Goal: Task Accomplishment & Management: Use online tool/utility

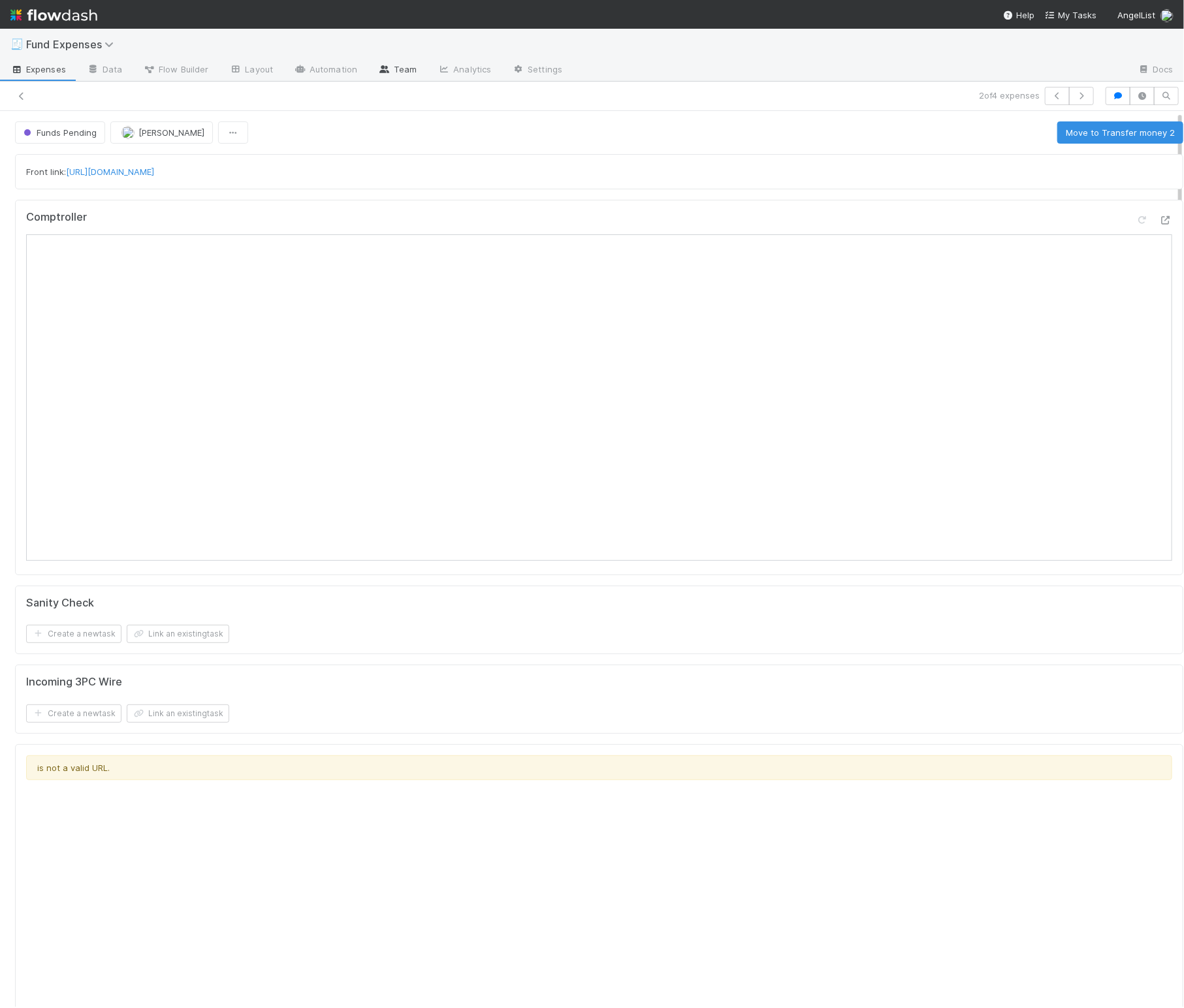
drag, startPoint x: 477, startPoint y: 123, endPoint x: 391, endPoint y: 75, distance: 98.5
click at [389, 72] on link "Team" at bounding box center [397, 70] width 60 height 20
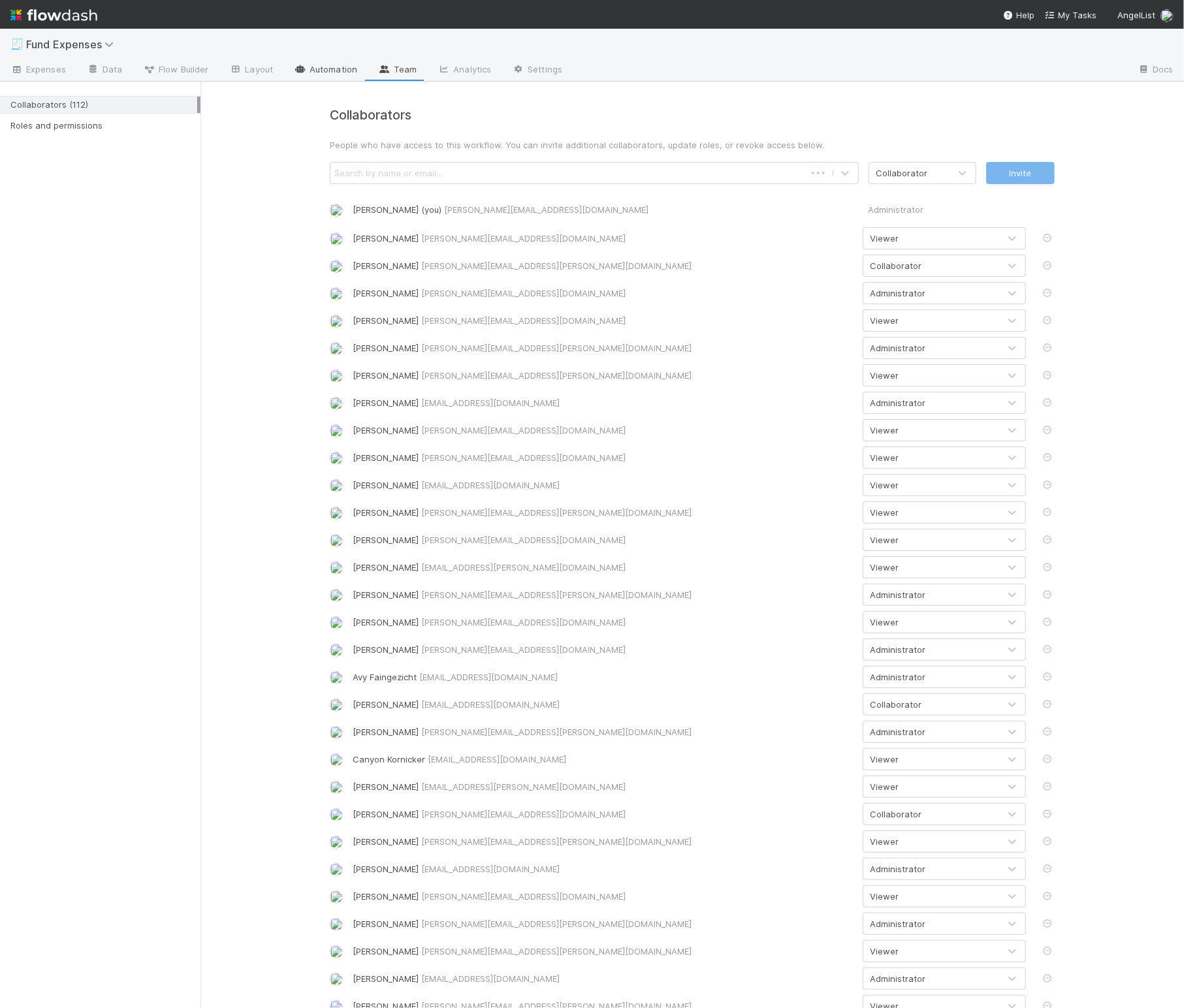
click at [331, 60] on link "Automation" at bounding box center [325, 70] width 84 height 20
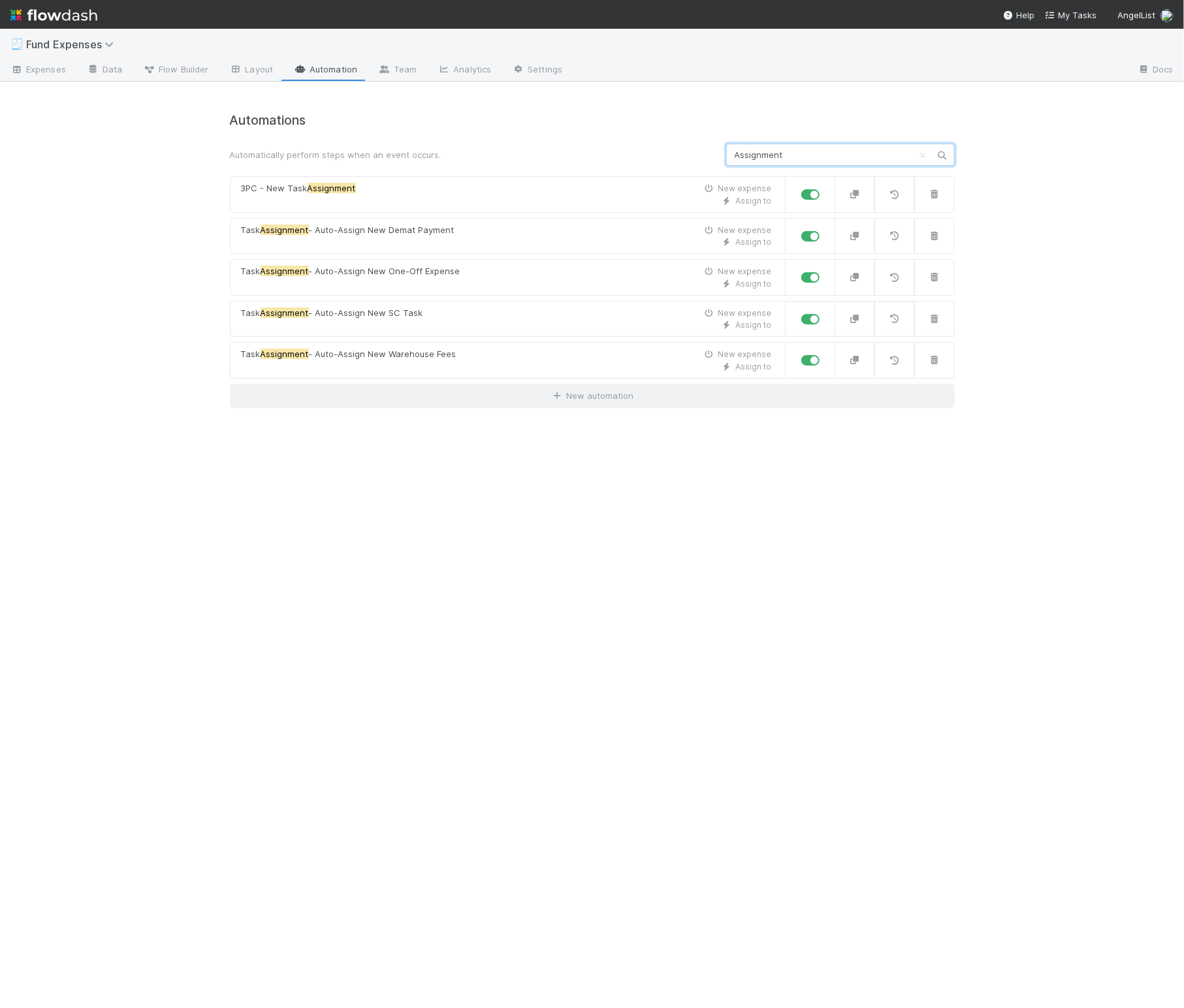
type input "Assignment"
click at [458, 175] on div "Automations Automatically perform steps when an event occurs. Assignment 3PC - …" at bounding box center [592, 260] width 725 height 295
click at [261, 758] on div "Automations Automatically perform steps when an event occurs. Assignment 3PC - …" at bounding box center [592, 552] width 744 height 910
click at [184, 71] on span "Flow Builder" at bounding box center [175, 69] width 65 height 13
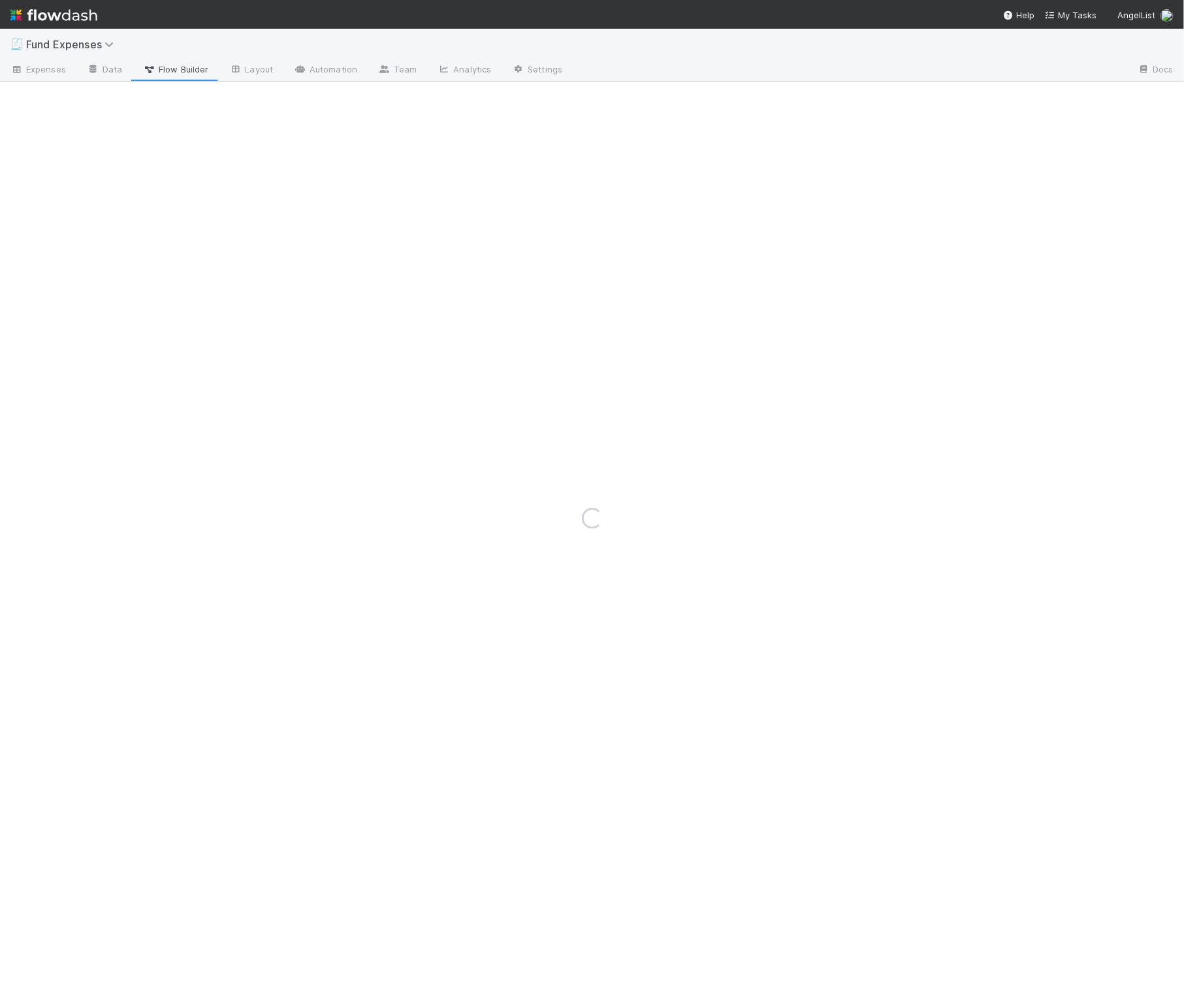
click at [40, 70] on div "Loading..." at bounding box center [592, 518] width 1184 height 979
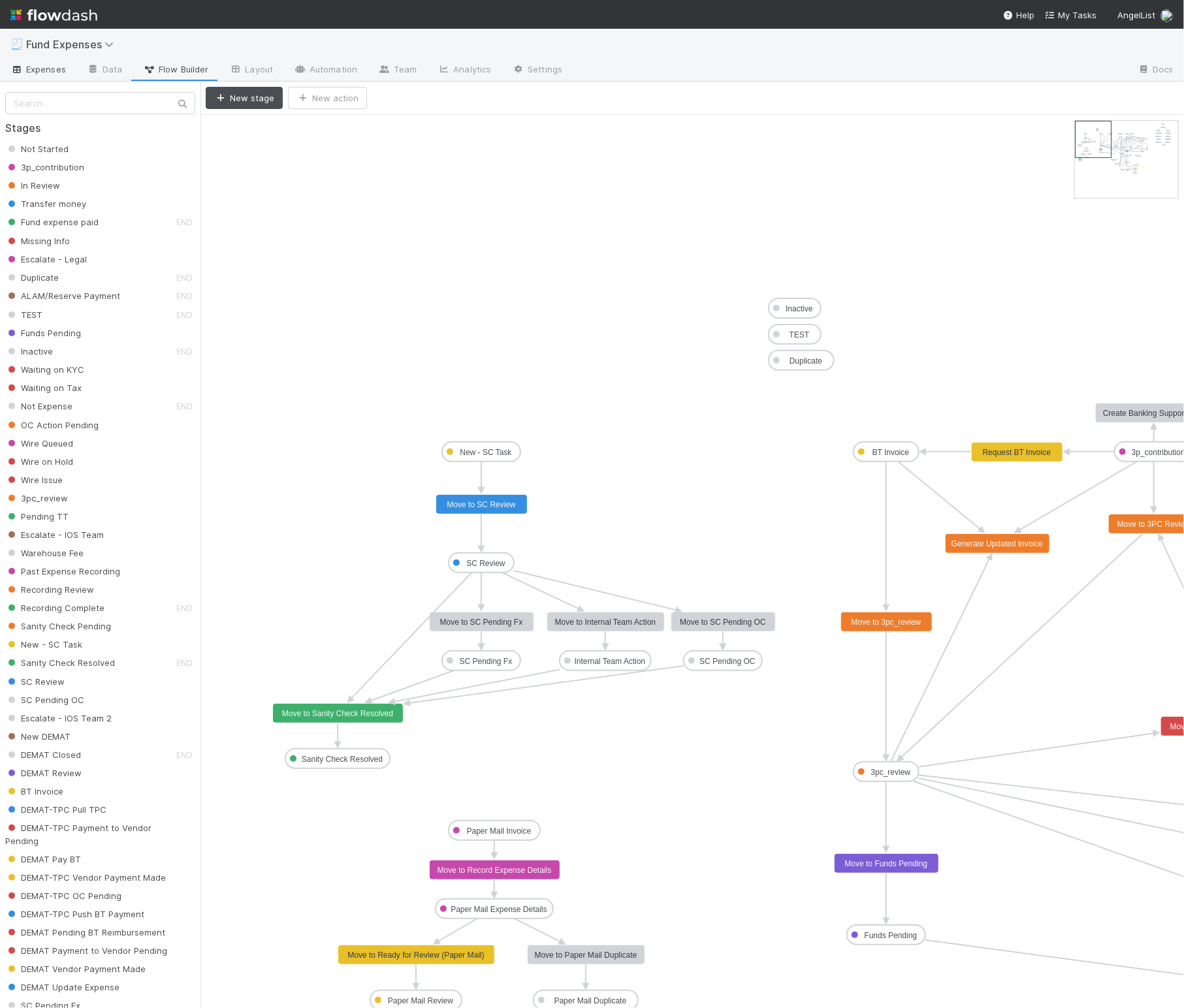
click at [45, 68] on span "Expenses" at bounding box center [38, 69] width 55 height 13
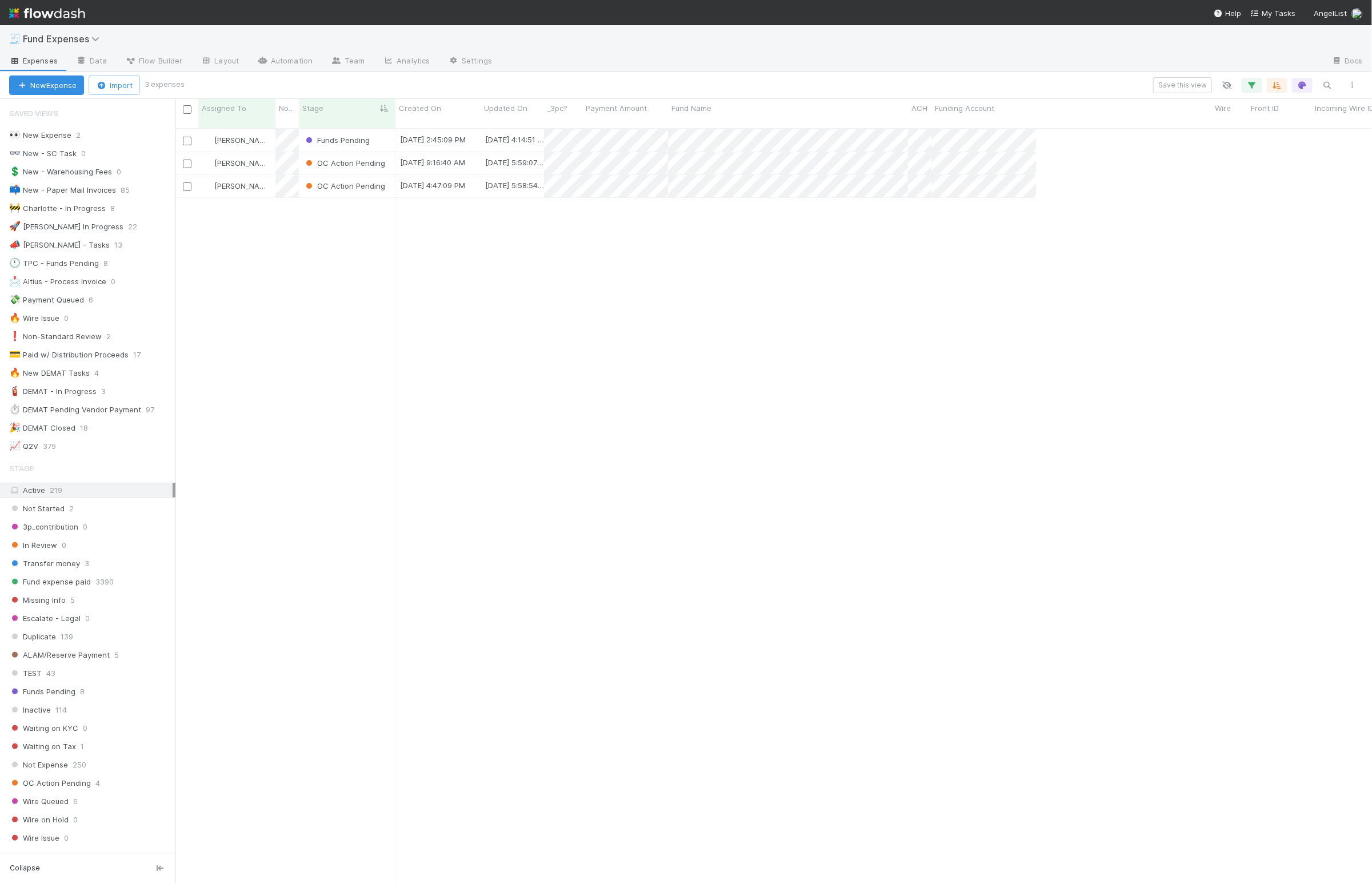
scroll to position [749, 1185]
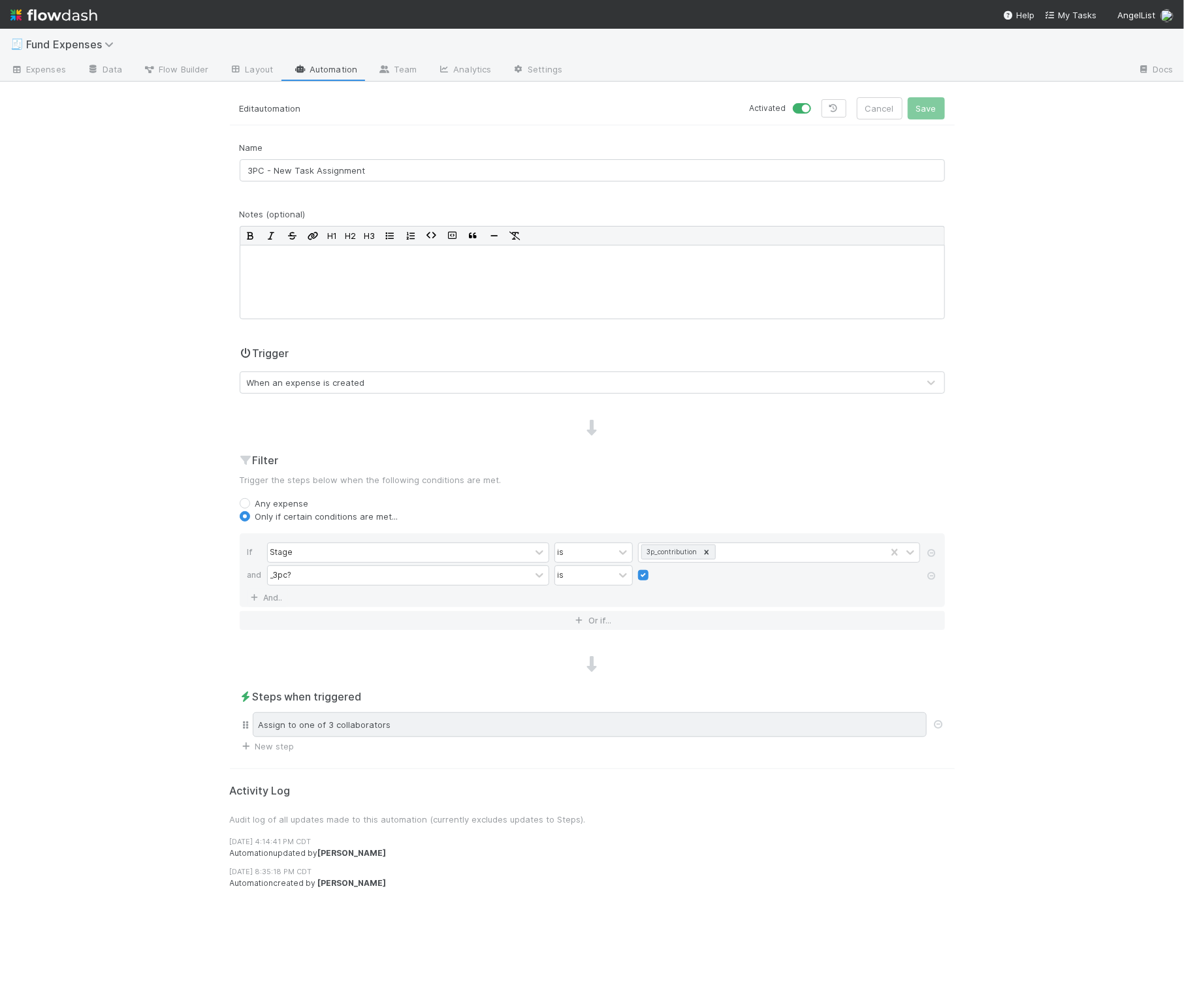
click at [455, 729] on div "Assign to one of 3 collaborators" at bounding box center [589, 725] width 674 height 25
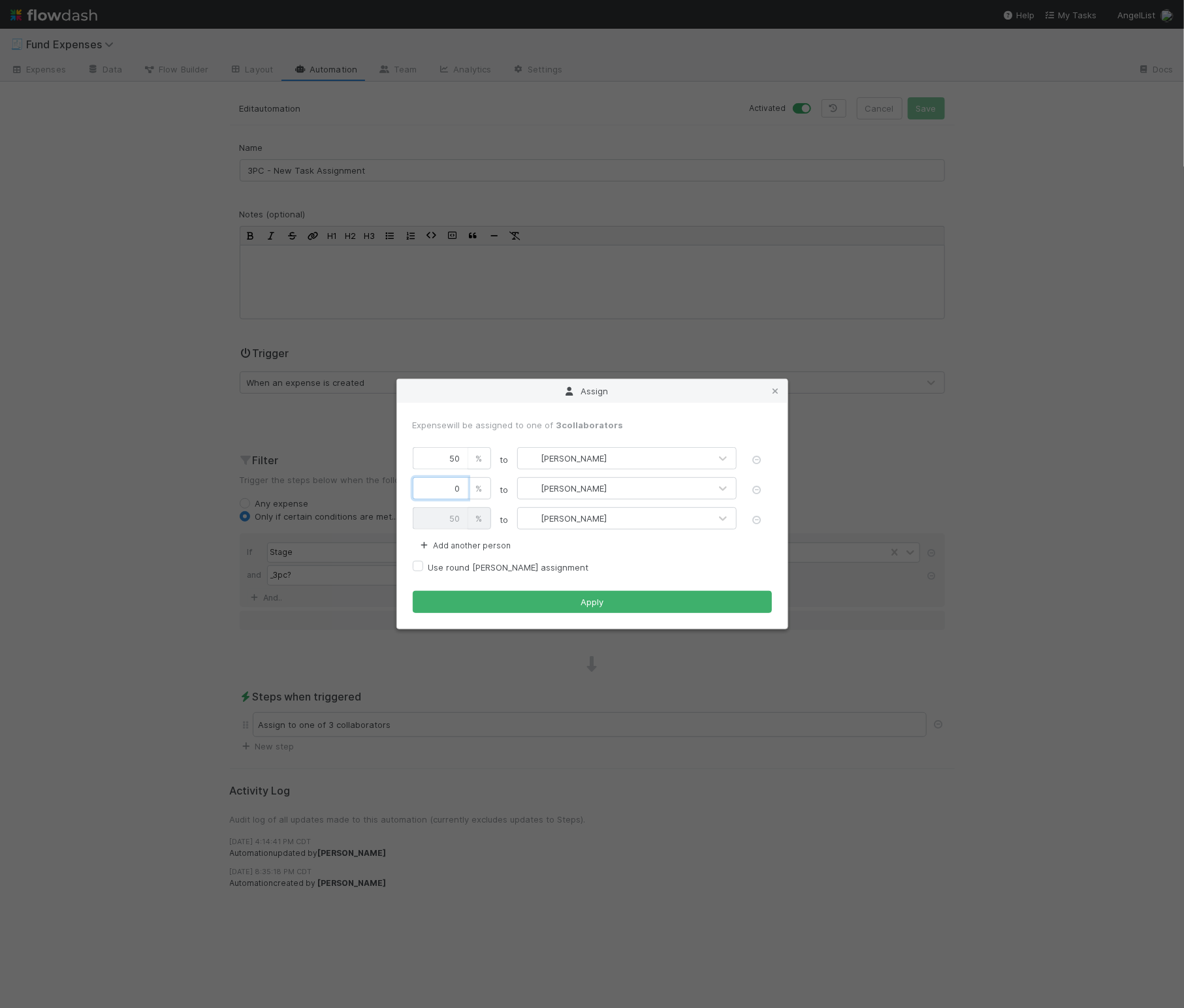
drag, startPoint x: 440, startPoint y: 492, endPoint x: 487, endPoint y: 487, distance: 47.3
click at [487, 487] on div "0 %" at bounding box center [452, 488] width 78 height 22
type input "5"
type input "45"
type input "50"
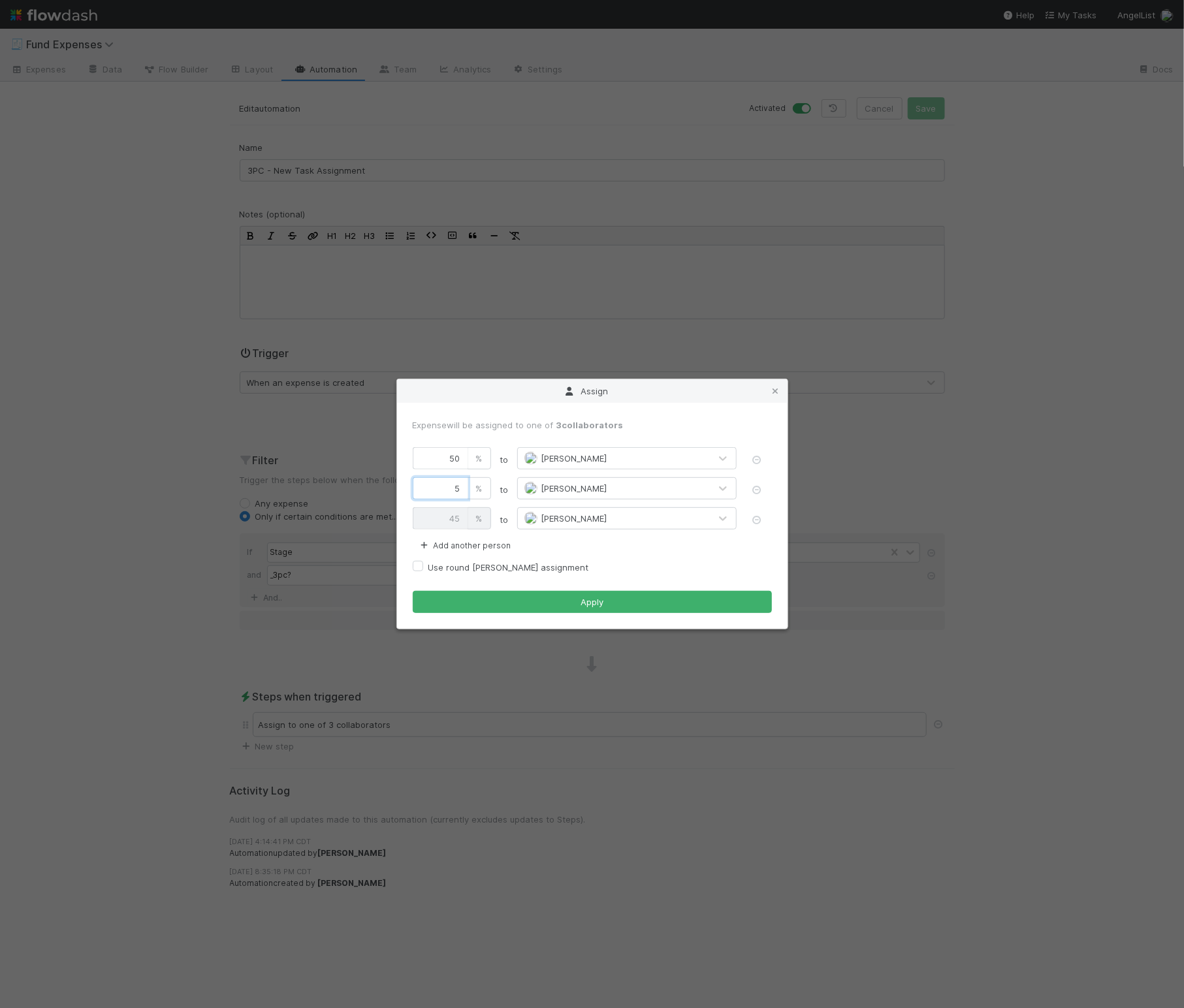
type input "0"
click button "Apply" at bounding box center [592, 602] width 359 height 22
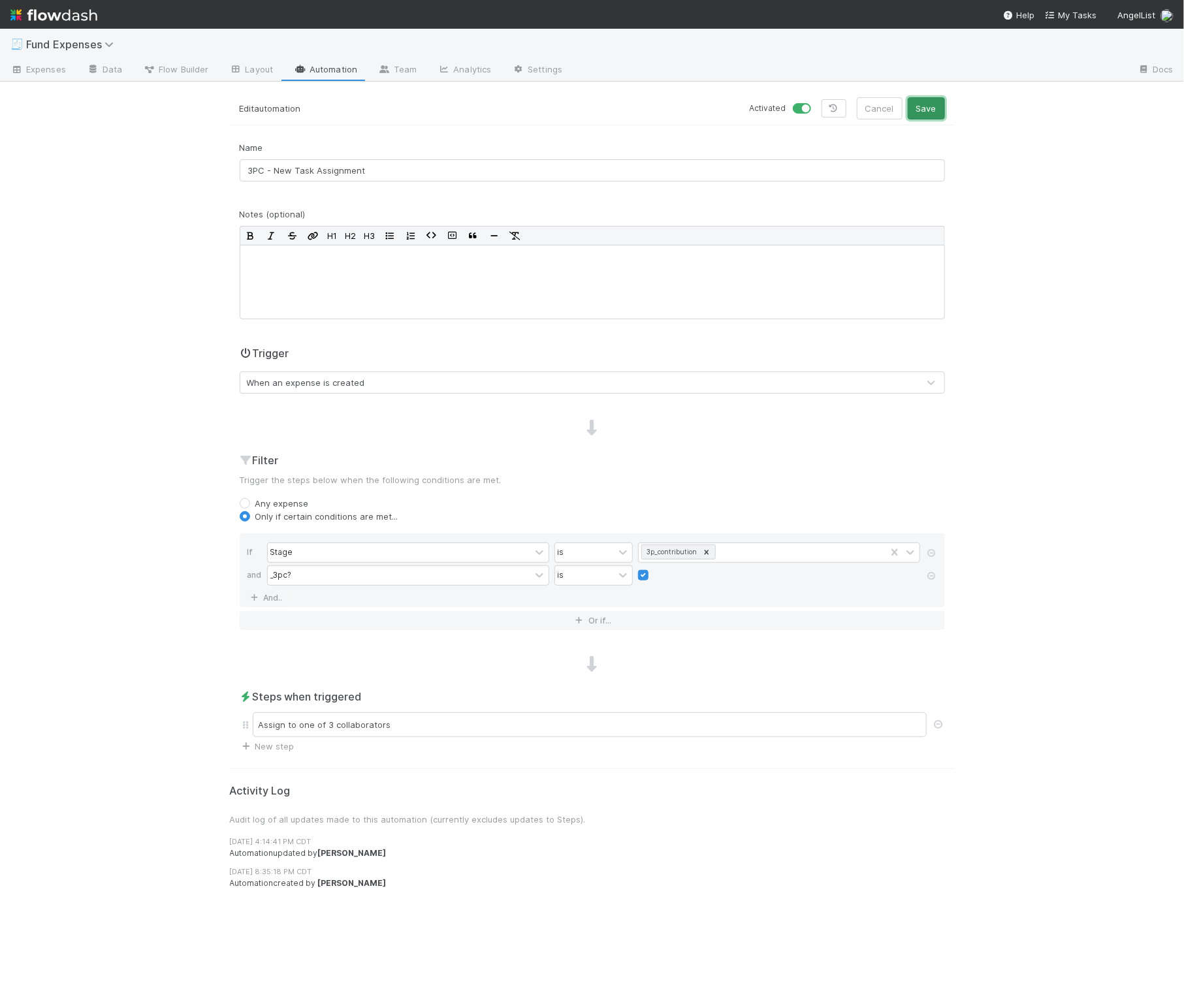
click at [935, 109] on button "Save" at bounding box center [926, 108] width 37 height 22
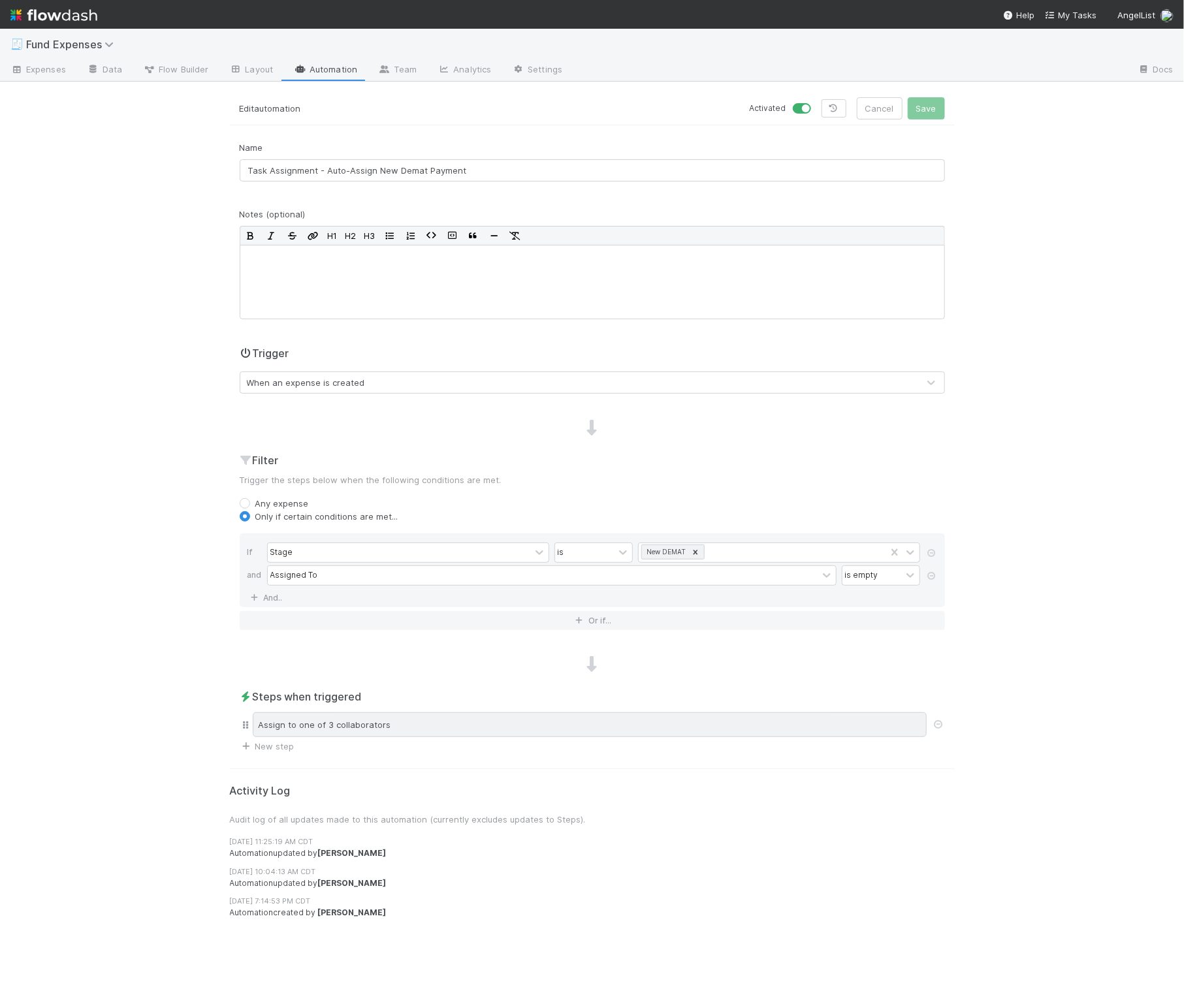
click at [355, 730] on div "Assign to one of 3 collaborators" at bounding box center [589, 725] width 674 height 25
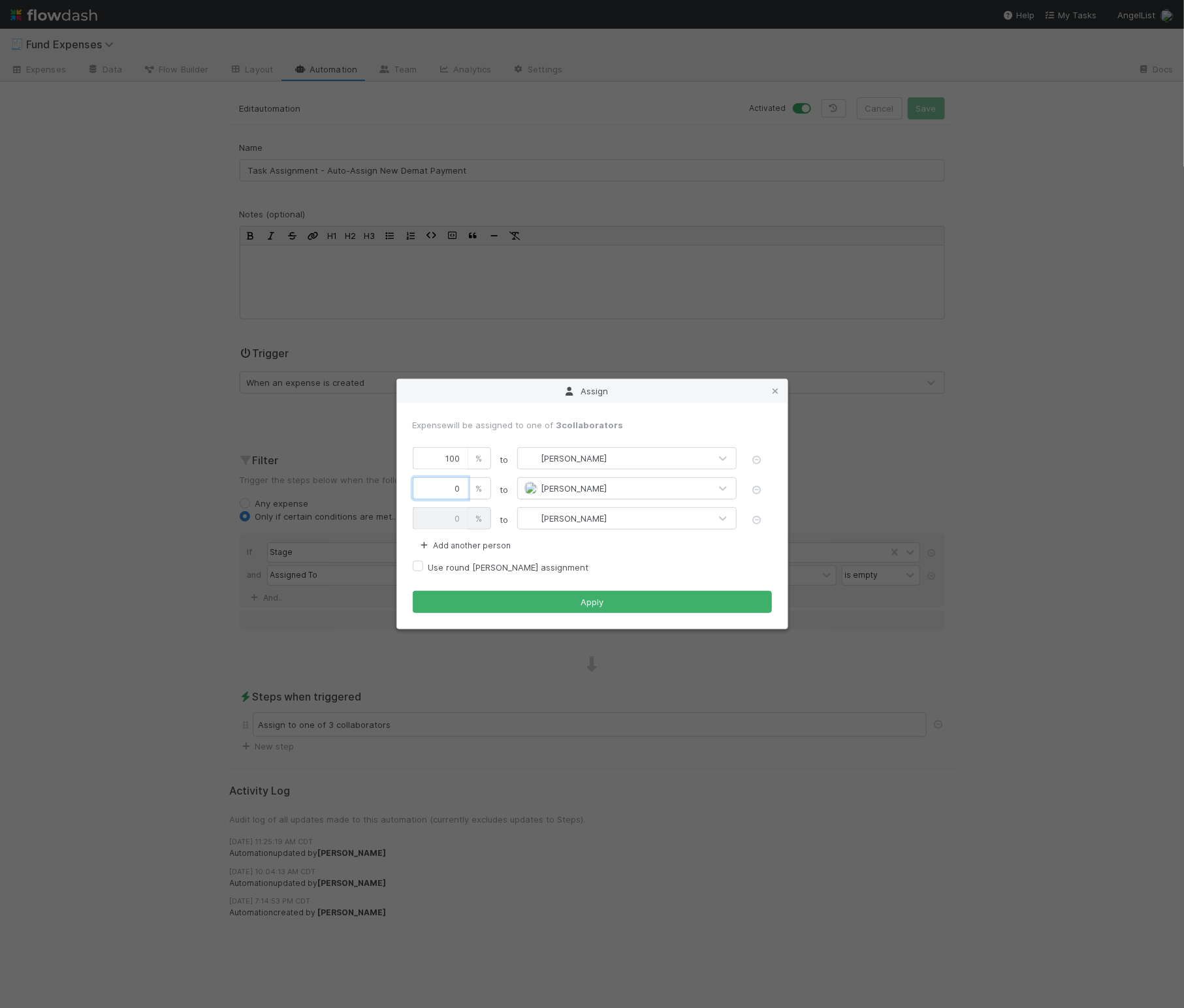
drag, startPoint x: 441, startPoint y: 486, endPoint x: 488, endPoint y: 481, distance: 47.3
click at [488, 481] on div "0 %" at bounding box center [452, 488] width 78 height 22
click at [503, 600] on button "Apply" at bounding box center [592, 602] width 359 height 22
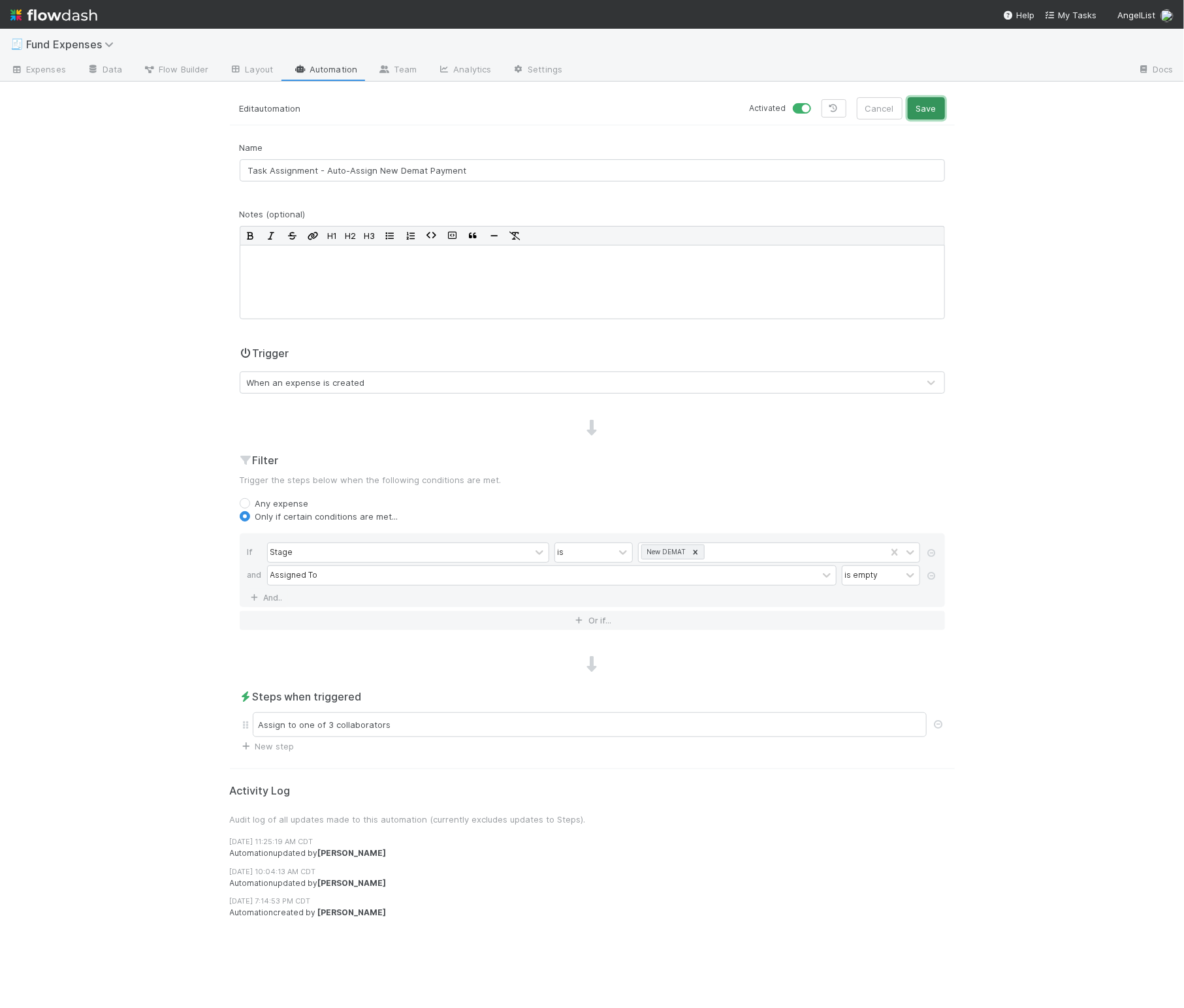
click at [925, 113] on button "Save" at bounding box center [926, 108] width 37 height 22
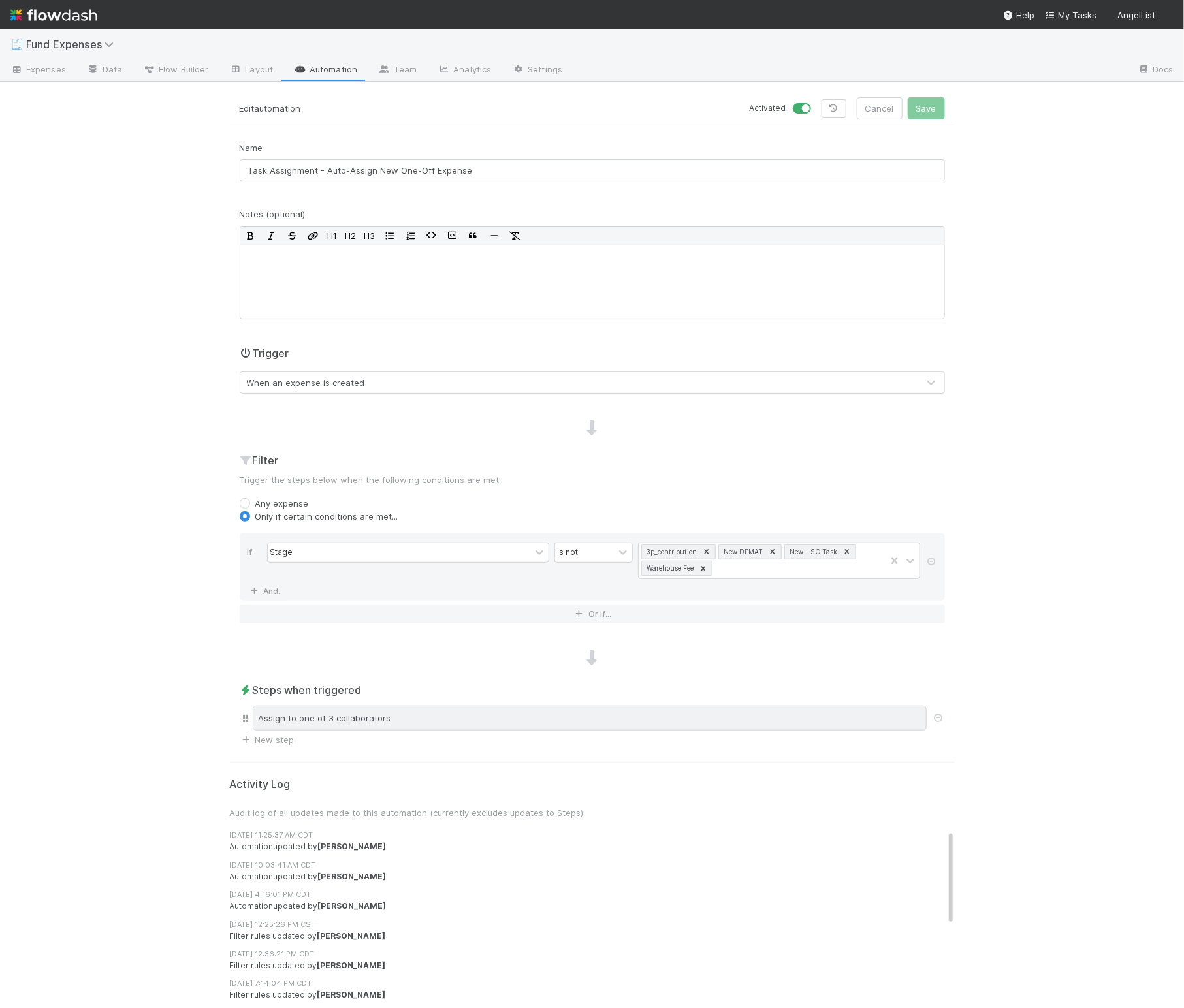
click at [372, 730] on div "Assign to one of 3 collaborators" at bounding box center [589, 718] width 674 height 25
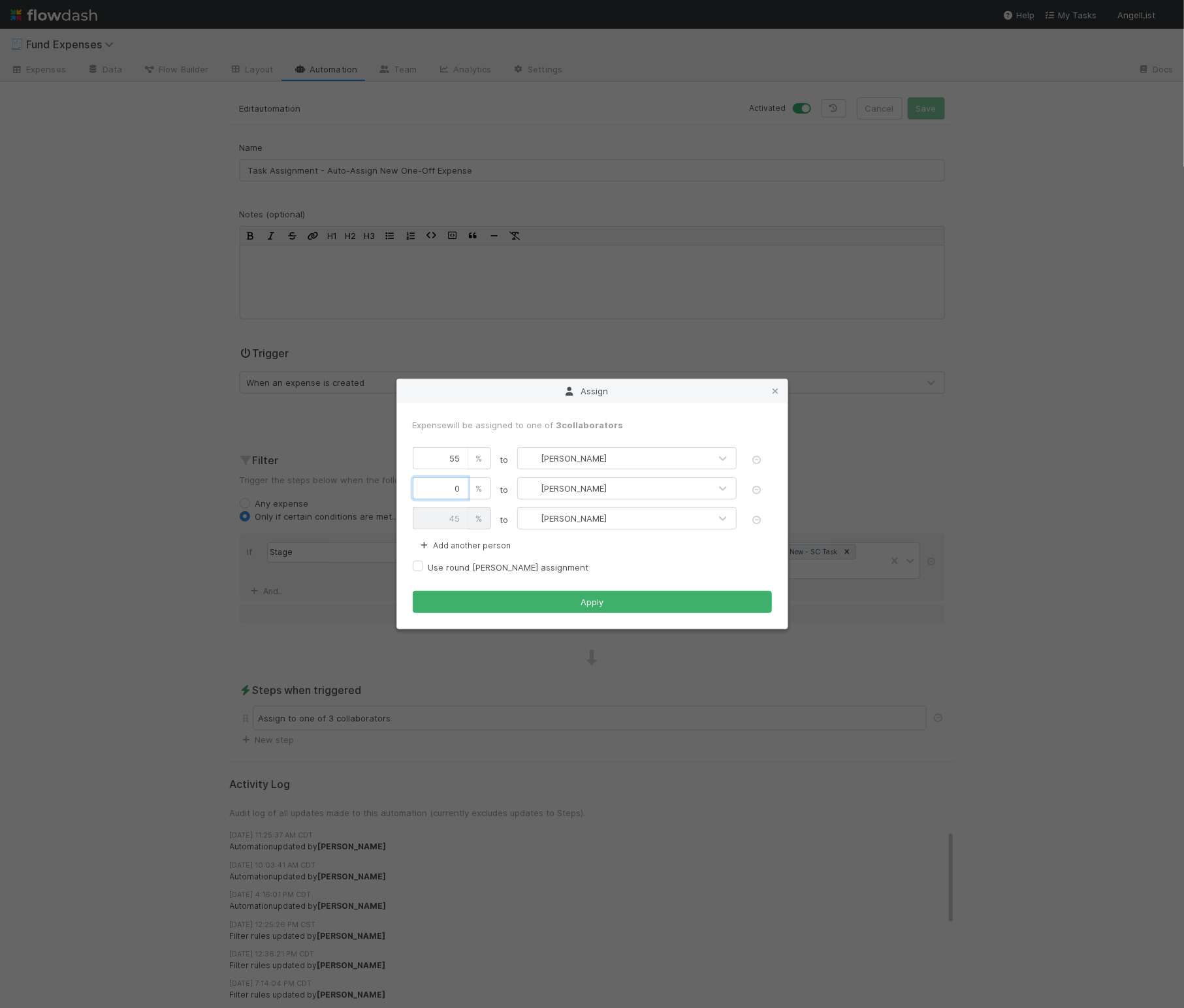
drag, startPoint x: 440, startPoint y: 486, endPoint x: 462, endPoint y: 488, distance: 22.1
click at [462, 488] on input "0" at bounding box center [440, 488] width 55 height 22
type input "4"
type input "41"
type input "45"
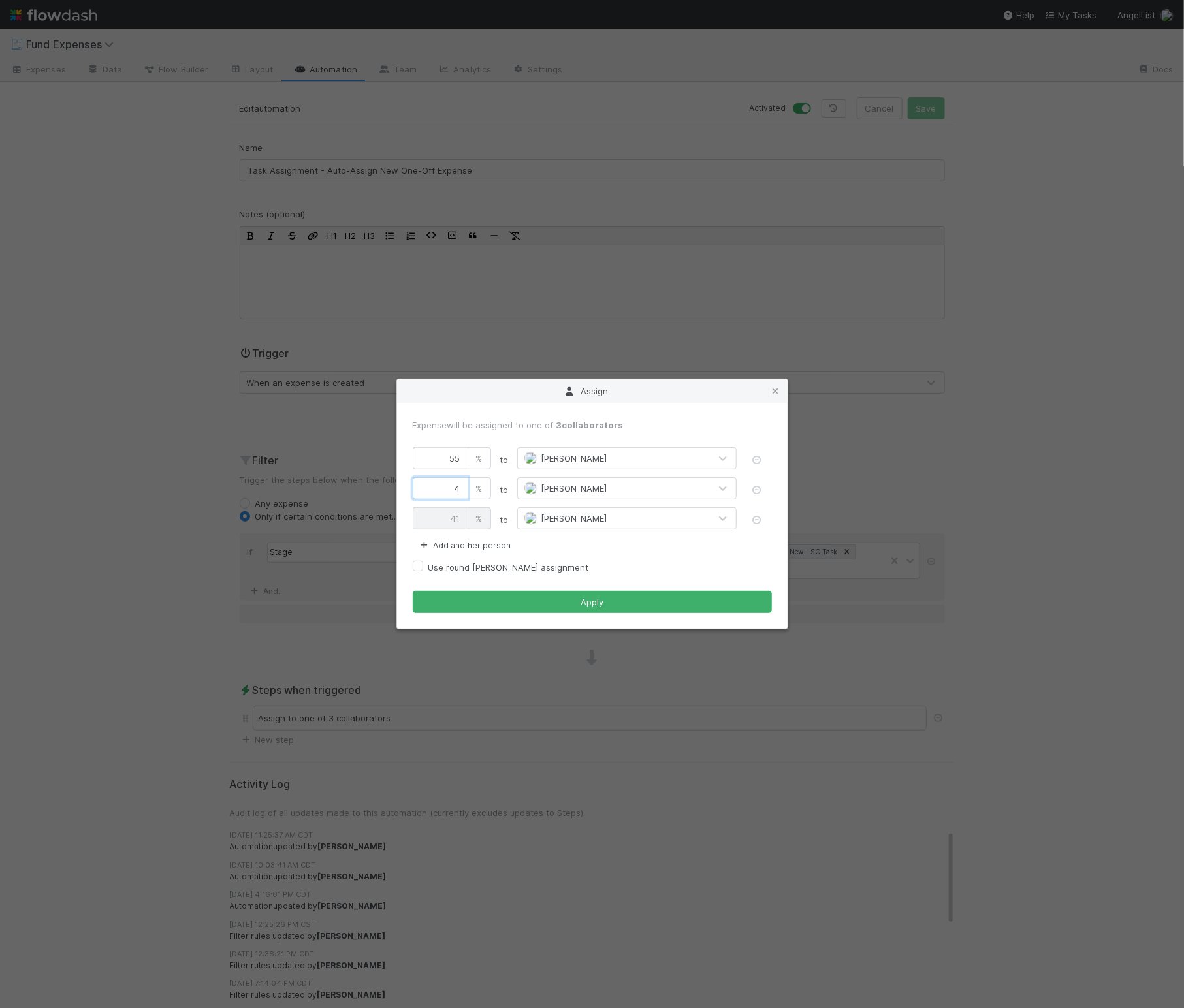
type input "0"
type input "45"
click at [481, 604] on button "Apply" at bounding box center [592, 602] width 359 height 22
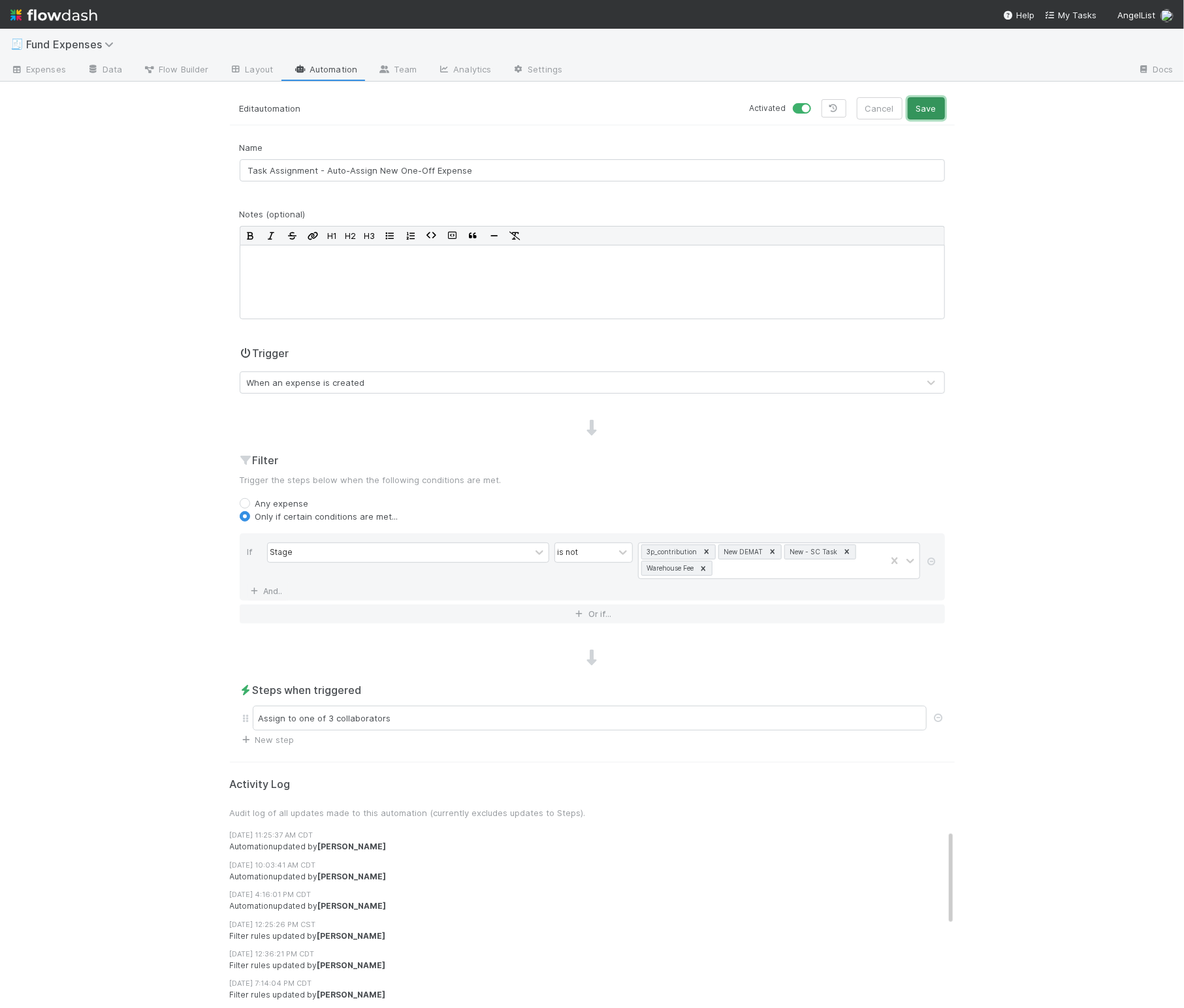
click at [925, 111] on button "Save" at bounding box center [926, 108] width 37 height 22
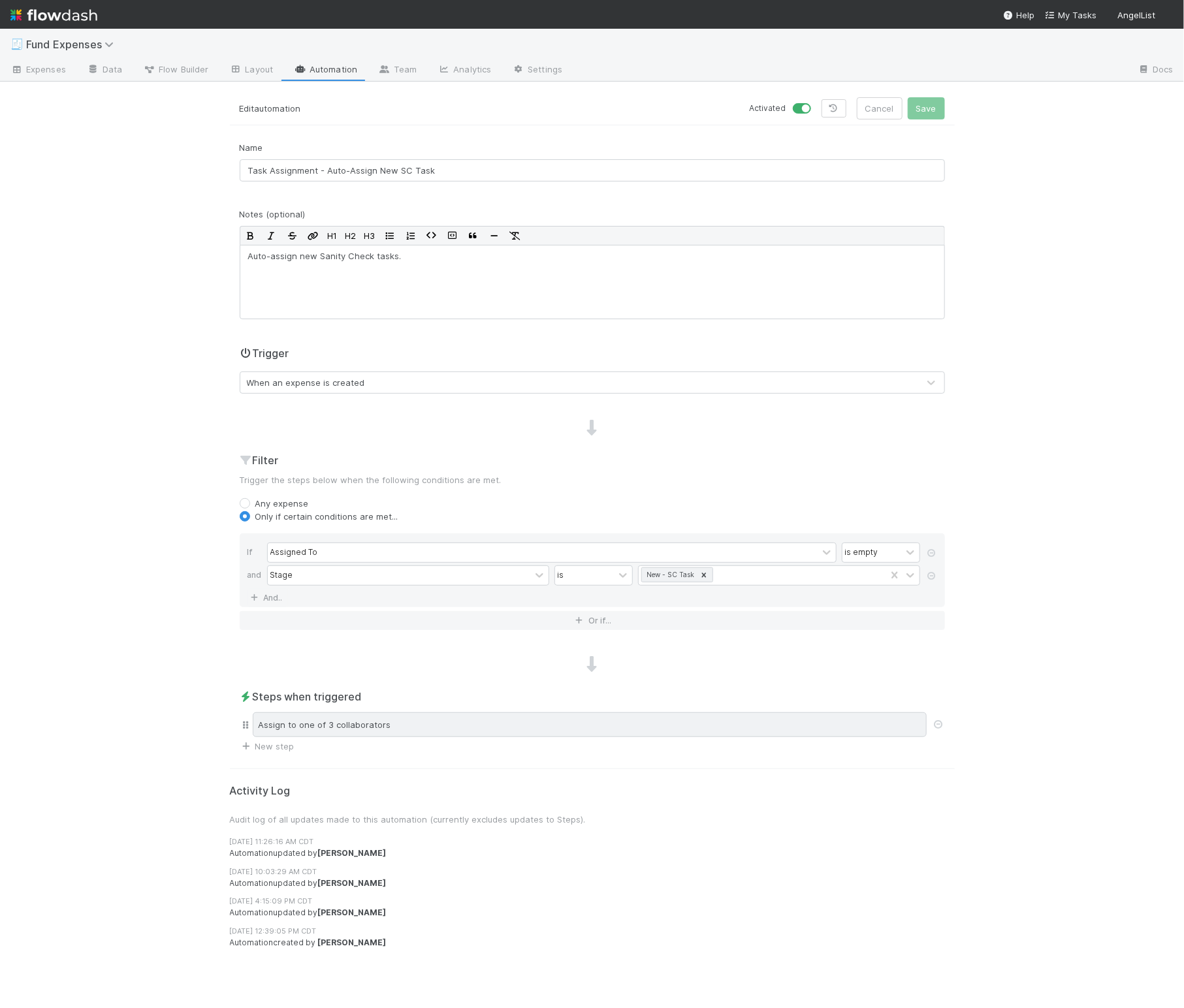
click at [372, 737] on div "Assign to one of 3 collaborators" at bounding box center [589, 725] width 674 height 25
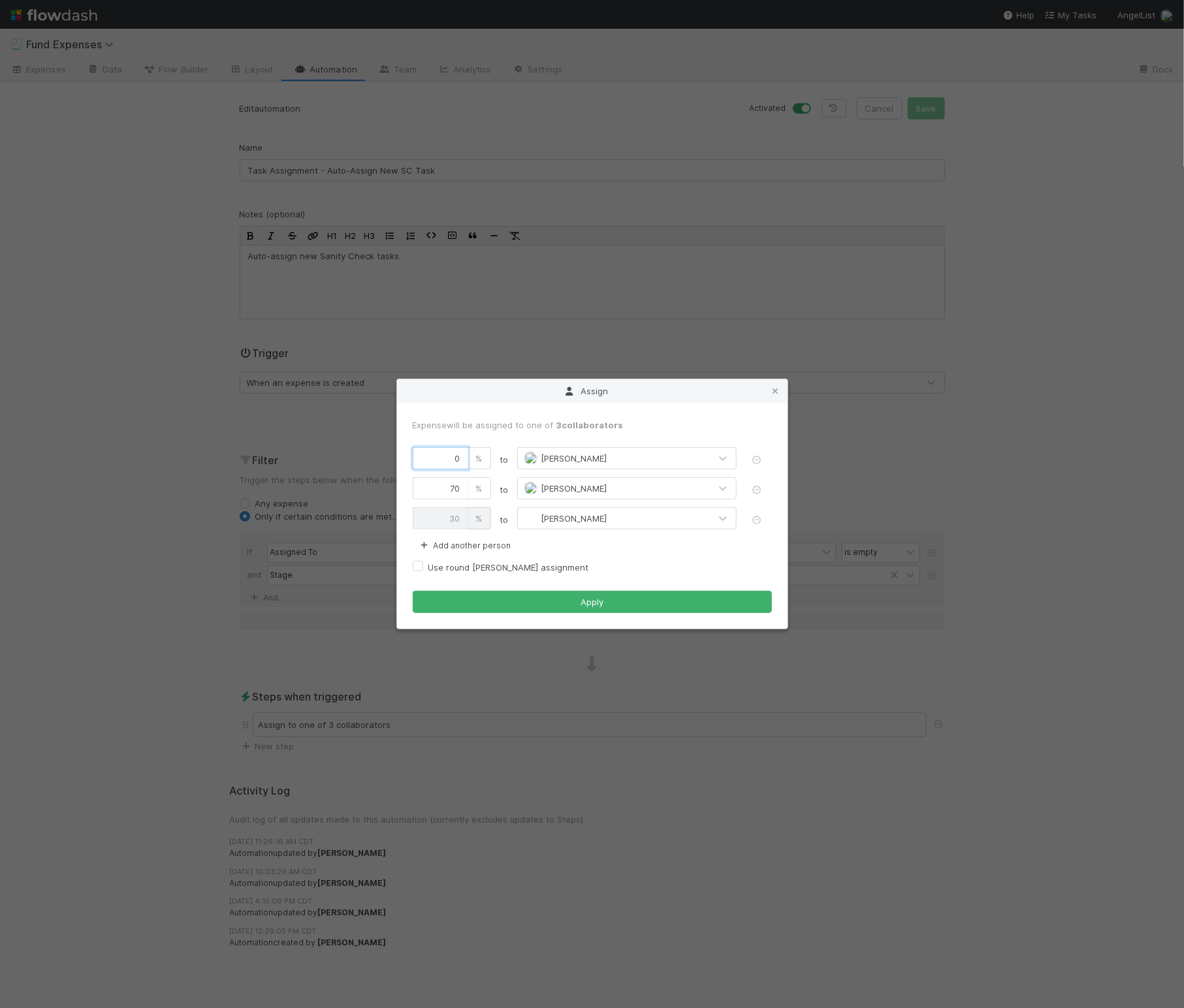
drag, startPoint x: 449, startPoint y: 462, endPoint x: 461, endPoint y: 458, distance: 12.6
click at [461, 458] on input "0" at bounding box center [440, 458] width 55 height 22
type input "3"
type input "27"
type input "30"
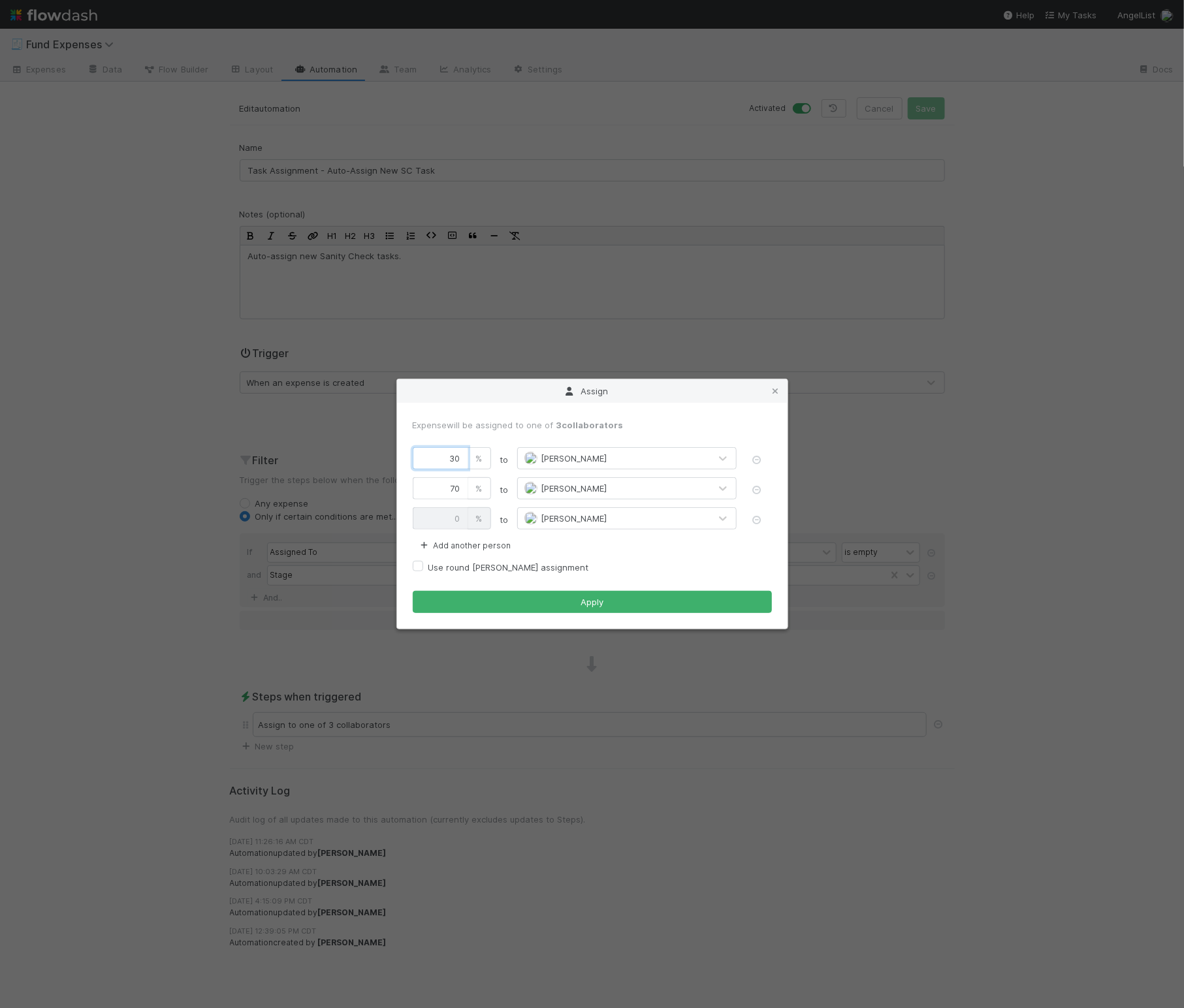
drag, startPoint x: 452, startPoint y: 457, endPoint x: 465, endPoint y: 456, distance: 13.0
click at [465, 456] on input "30" at bounding box center [440, 458] width 55 height 22
type input "0"
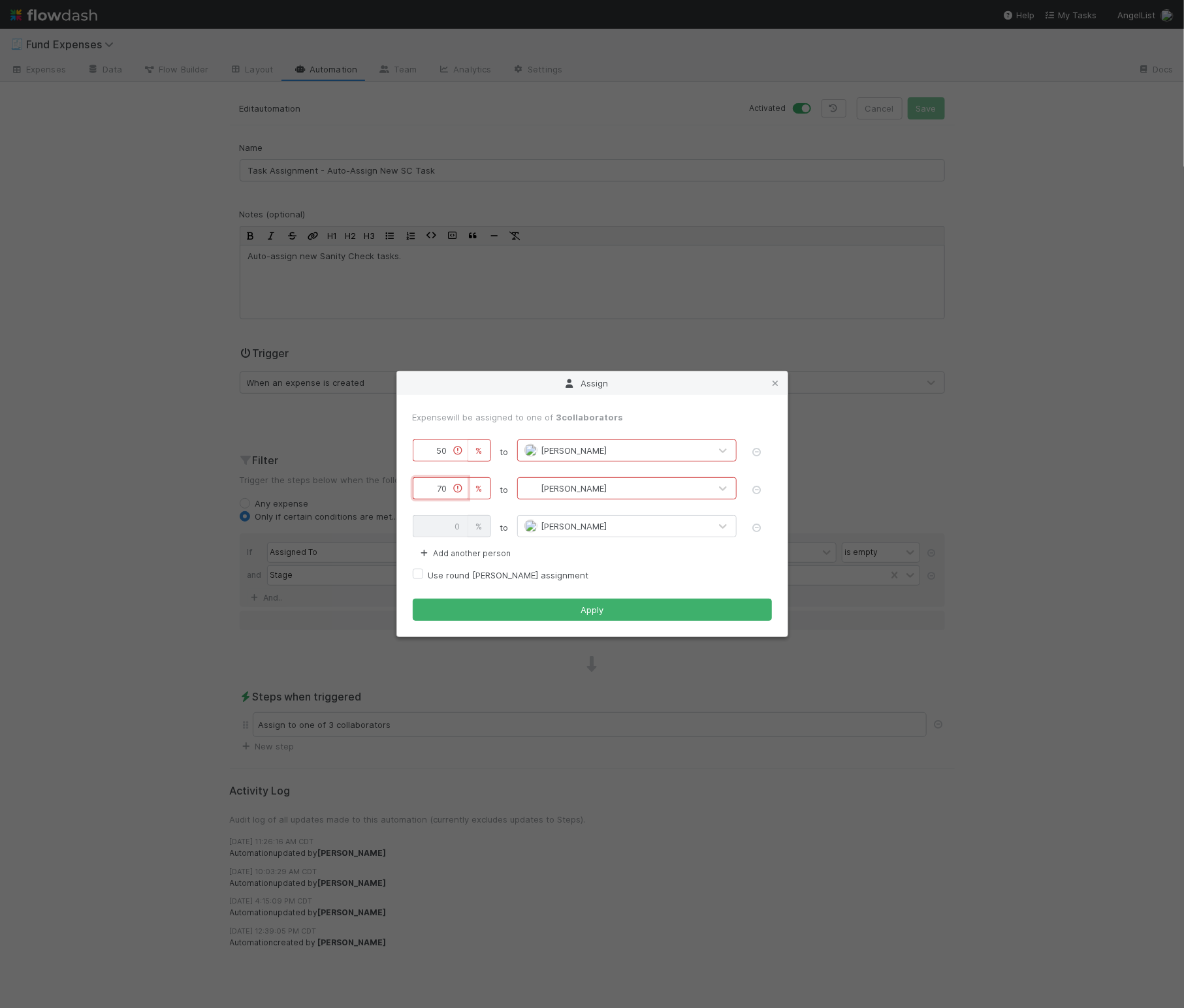
drag, startPoint x: 430, startPoint y: 486, endPoint x: 456, endPoint y: 482, distance: 26.3
click at [456, 482] on input "70" at bounding box center [440, 488] width 55 height 22
type input "5070"
drag, startPoint x: 441, startPoint y: 487, endPoint x: 409, endPoint y: 487, distance: 32.0
click at [409, 487] on div "Expense will be assigned to one of 3 collaborators 50 % to Linda Ortiz 5070 % t…" at bounding box center [592, 515] width 391 height 242
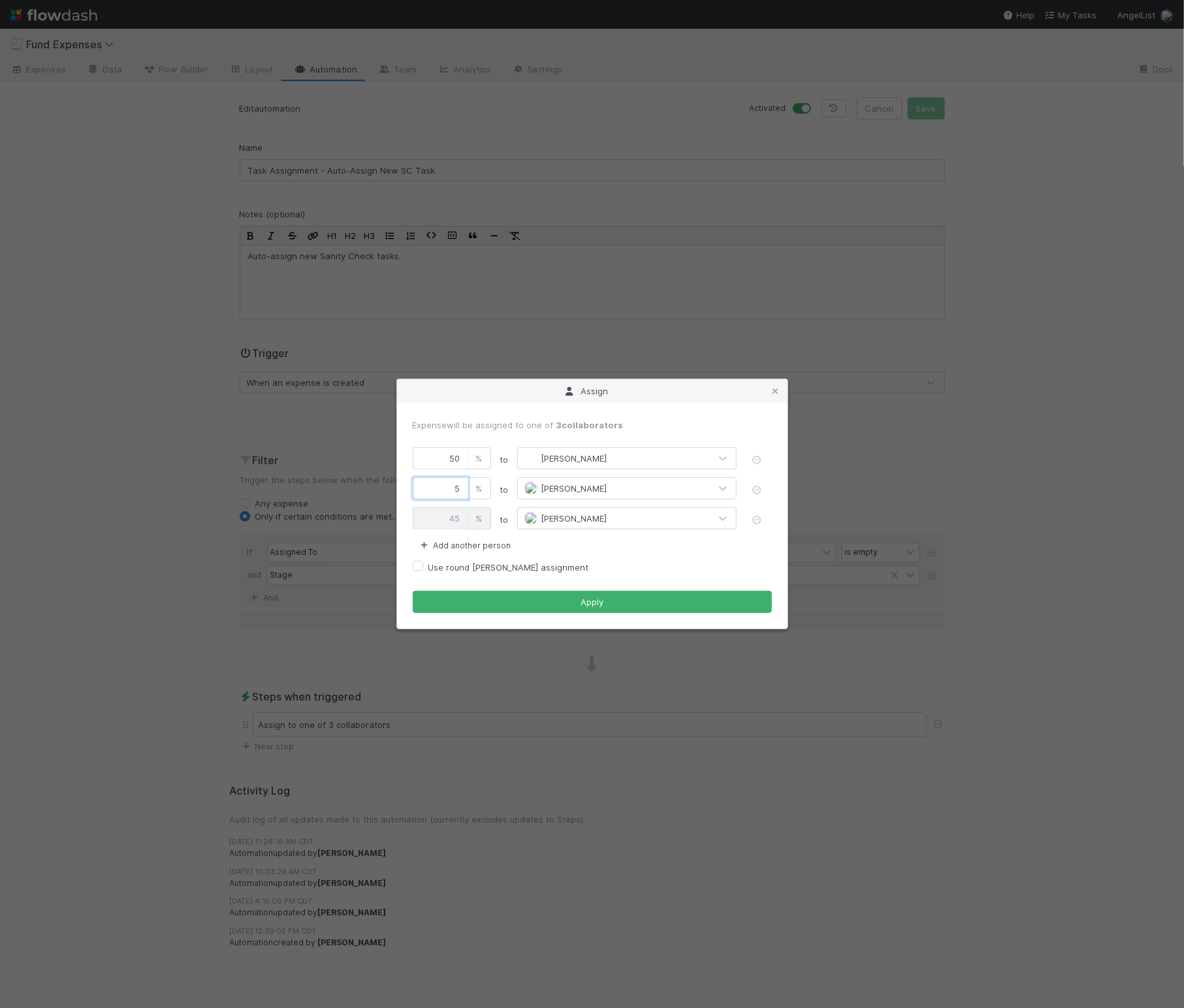
click at [456, 490] on input "5" at bounding box center [440, 488] width 55 height 22
type input "0"
type input "50"
click at [482, 591] on button "Apply" at bounding box center [592, 602] width 359 height 22
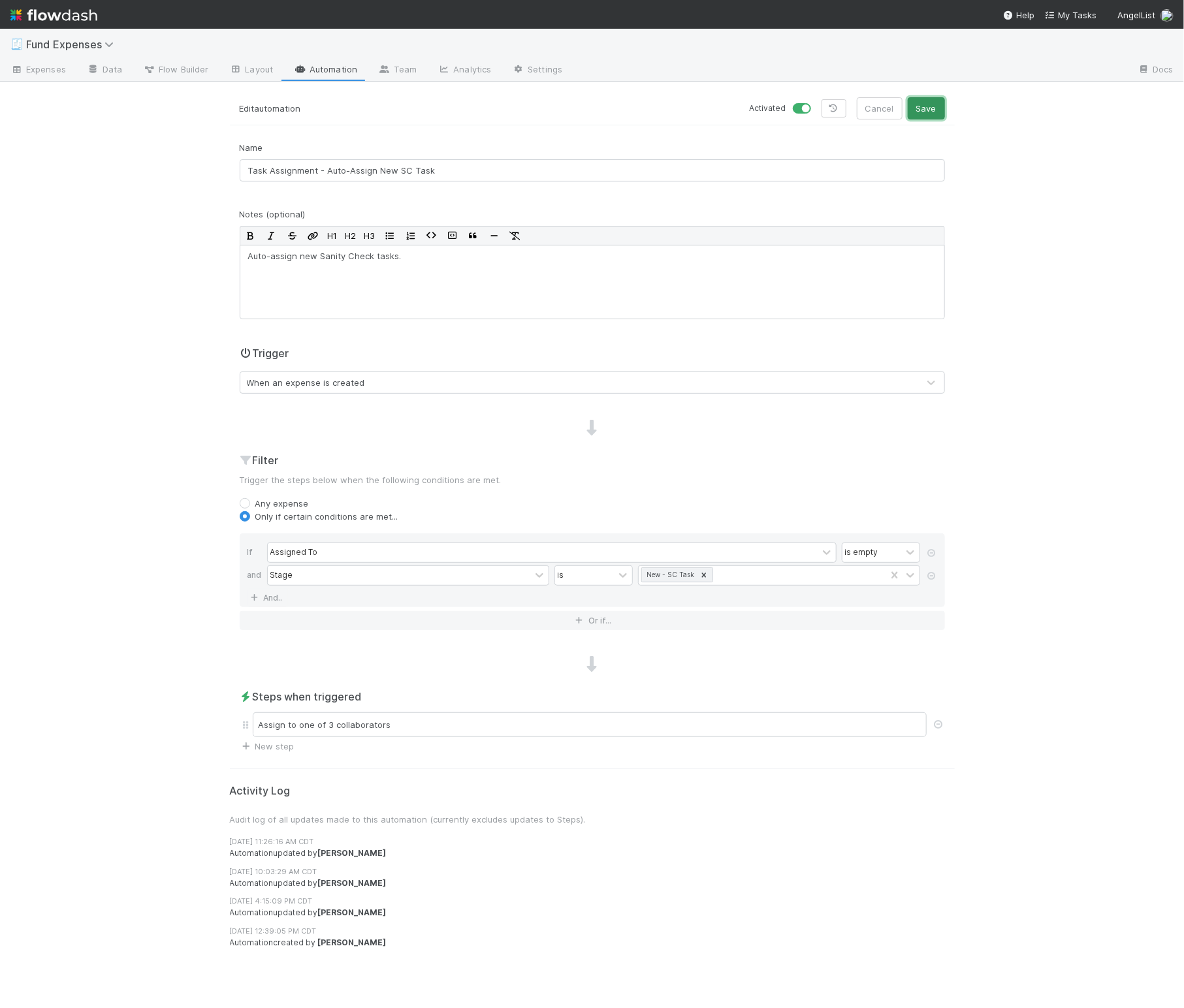
click at [933, 111] on button "Save" at bounding box center [926, 108] width 37 height 22
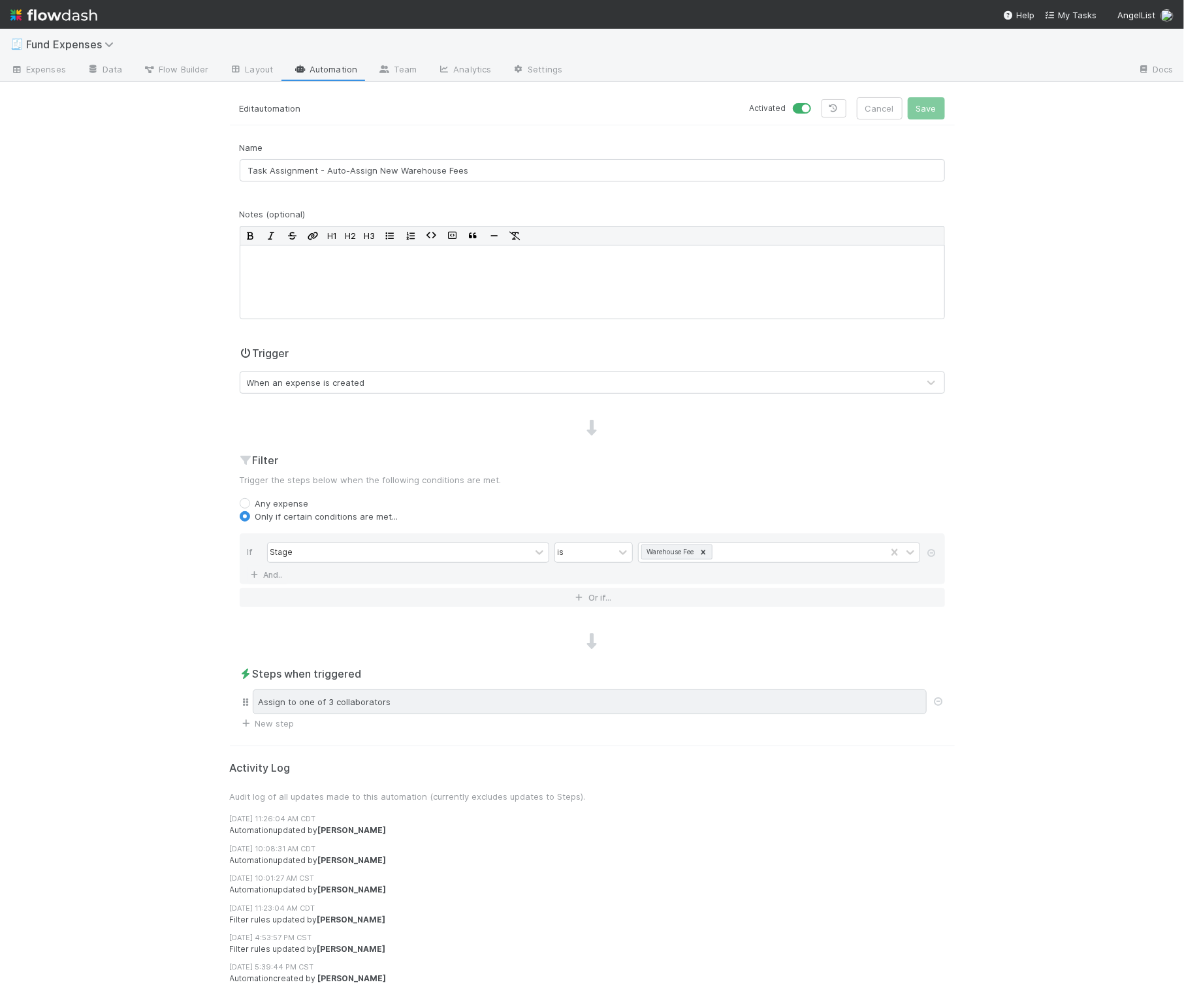
click at [379, 701] on div "Assign to one of 3 collaborators" at bounding box center [589, 701] width 674 height 25
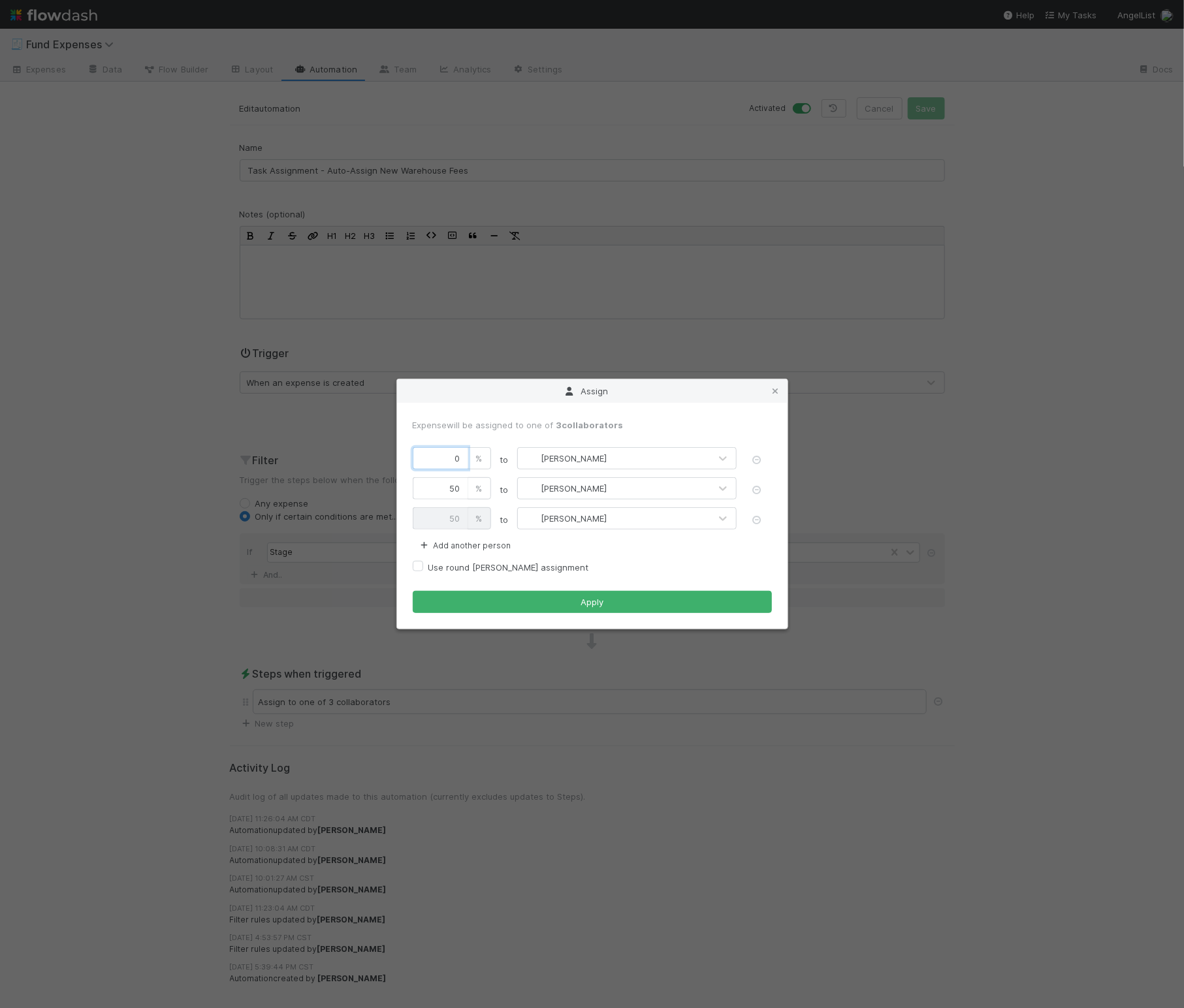
drag, startPoint x: 446, startPoint y: 460, endPoint x: 462, endPoint y: 457, distance: 16.3
click at [462, 457] on input "0" at bounding box center [440, 458] width 55 height 22
type input "5"
type input "45"
type input "50"
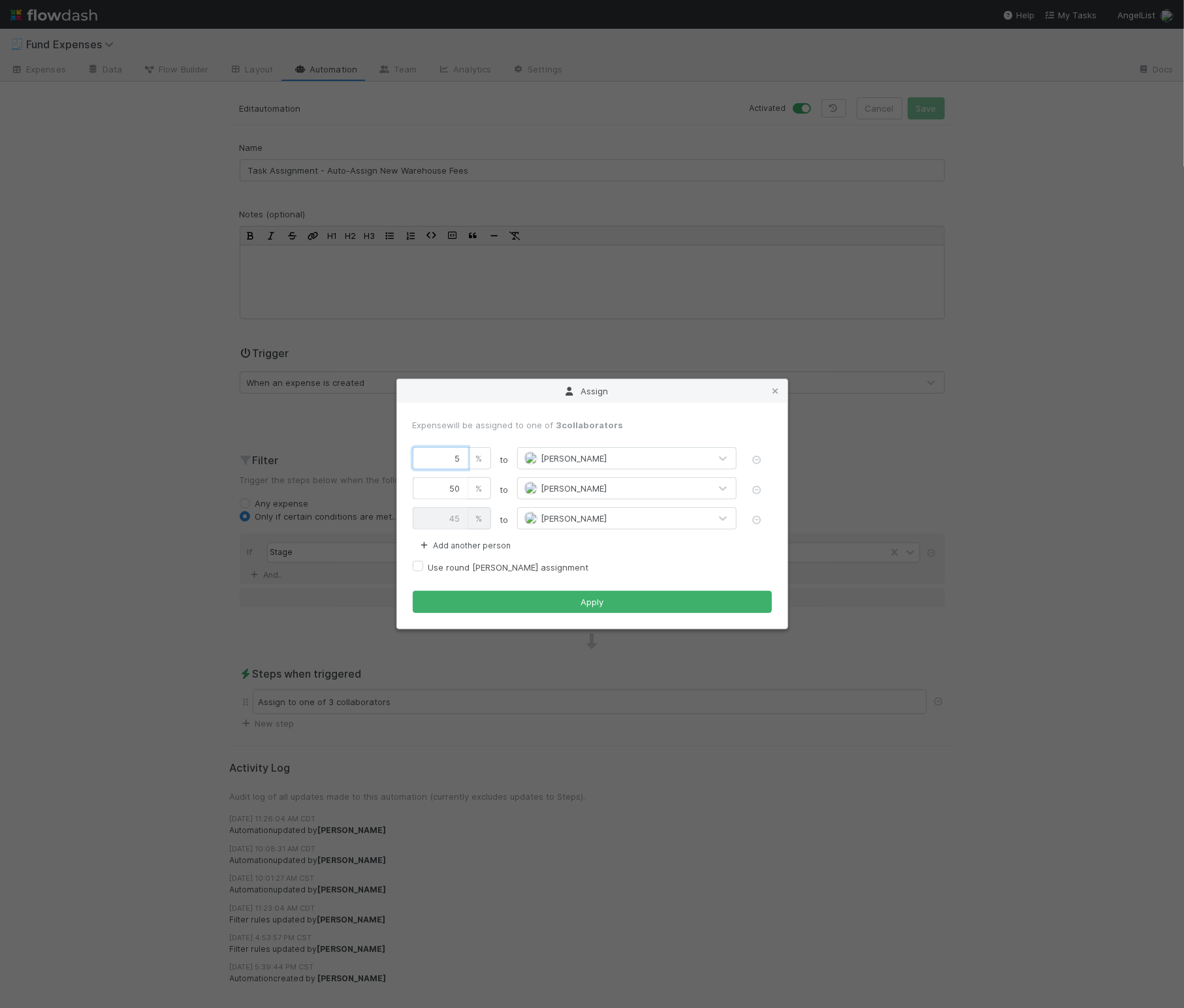
type input "0"
type input "50"
click at [482, 604] on button "Apply" at bounding box center [592, 602] width 359 height 22
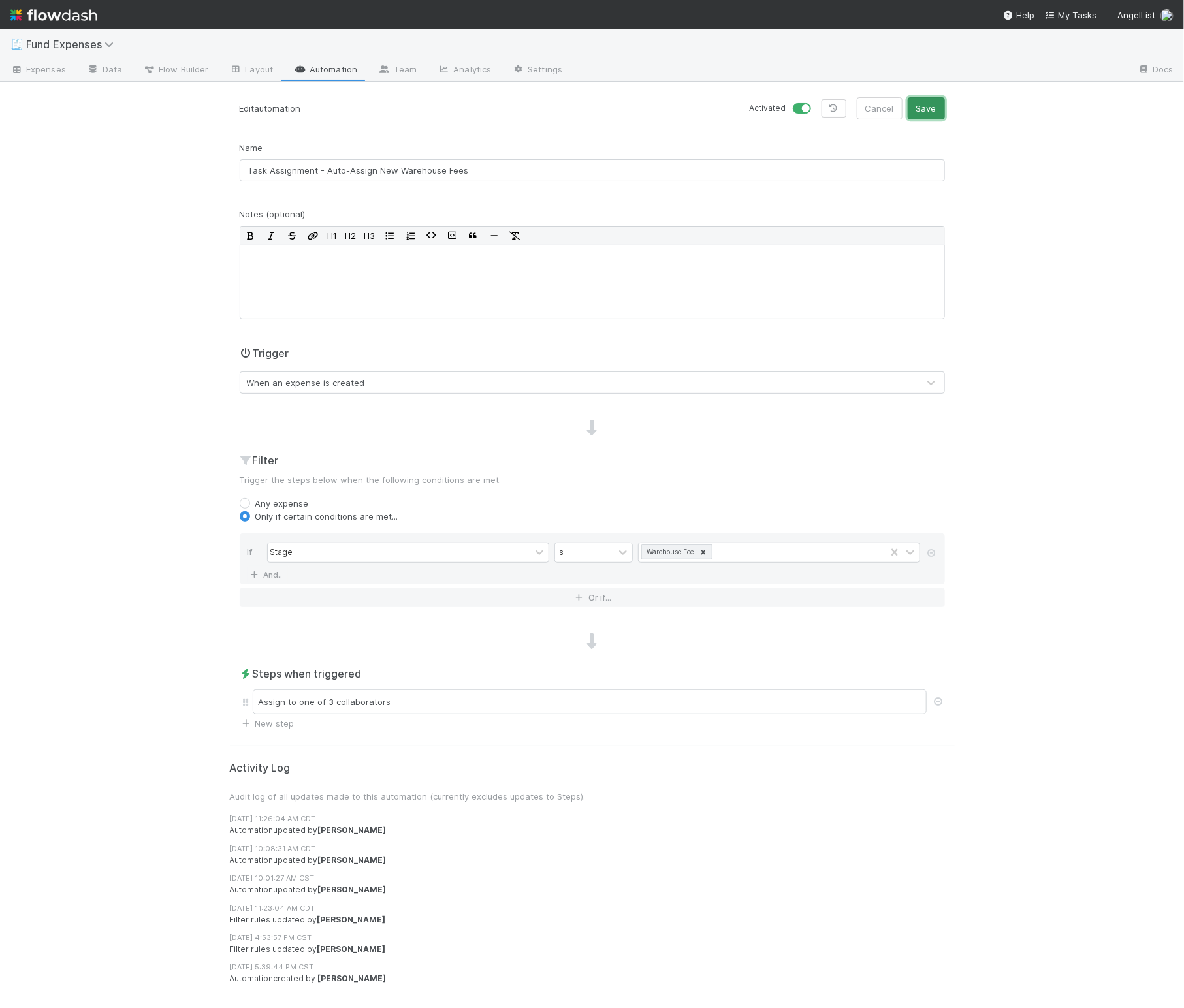
click at [922, 111] on button "Save" at bounding box center [926, 108] width 37 height 22
